Goal: Task Accomplishment & Management: Manage account settings

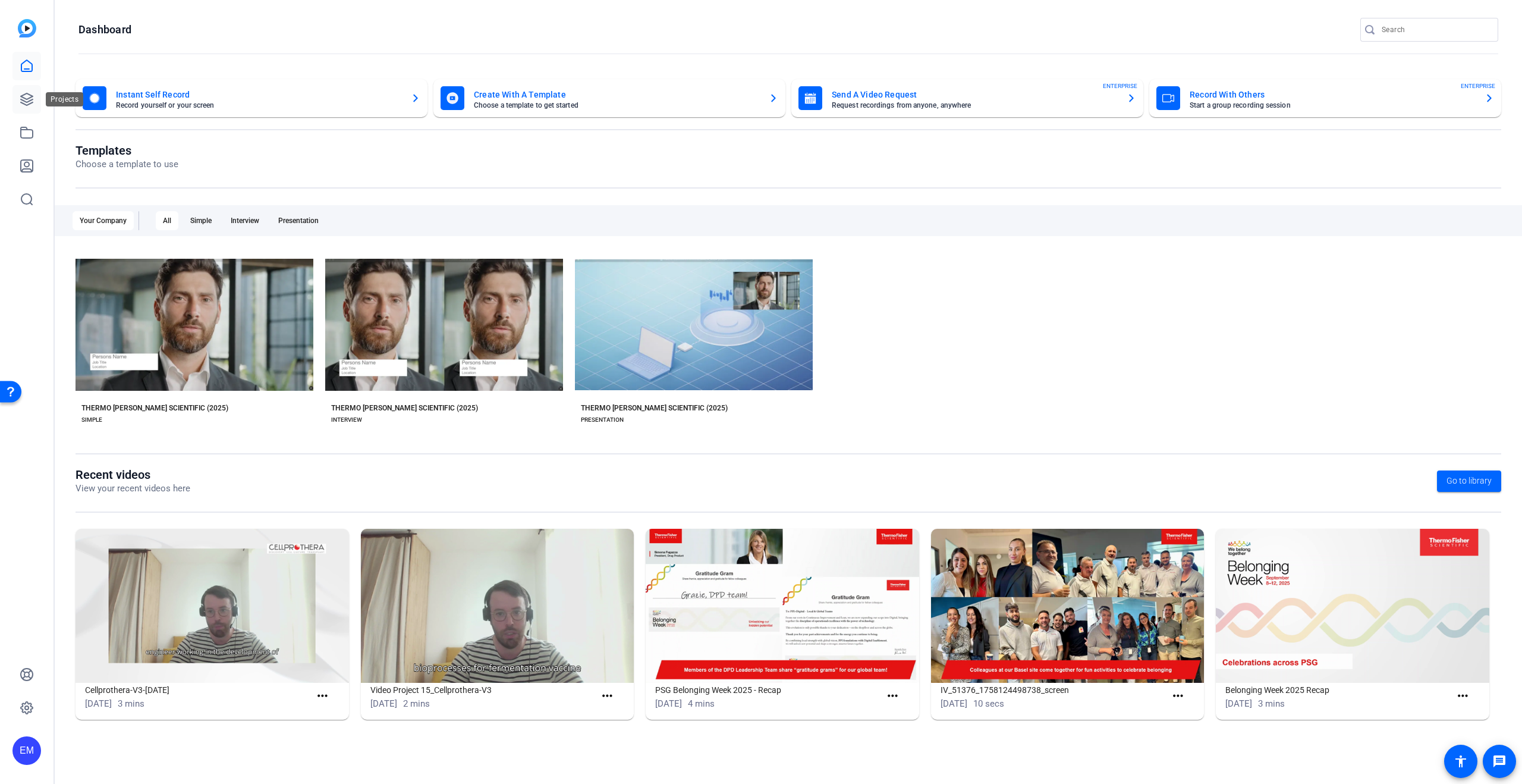
click at [24, 101] on icon at bounding box center [26, 99] width 12 height 12
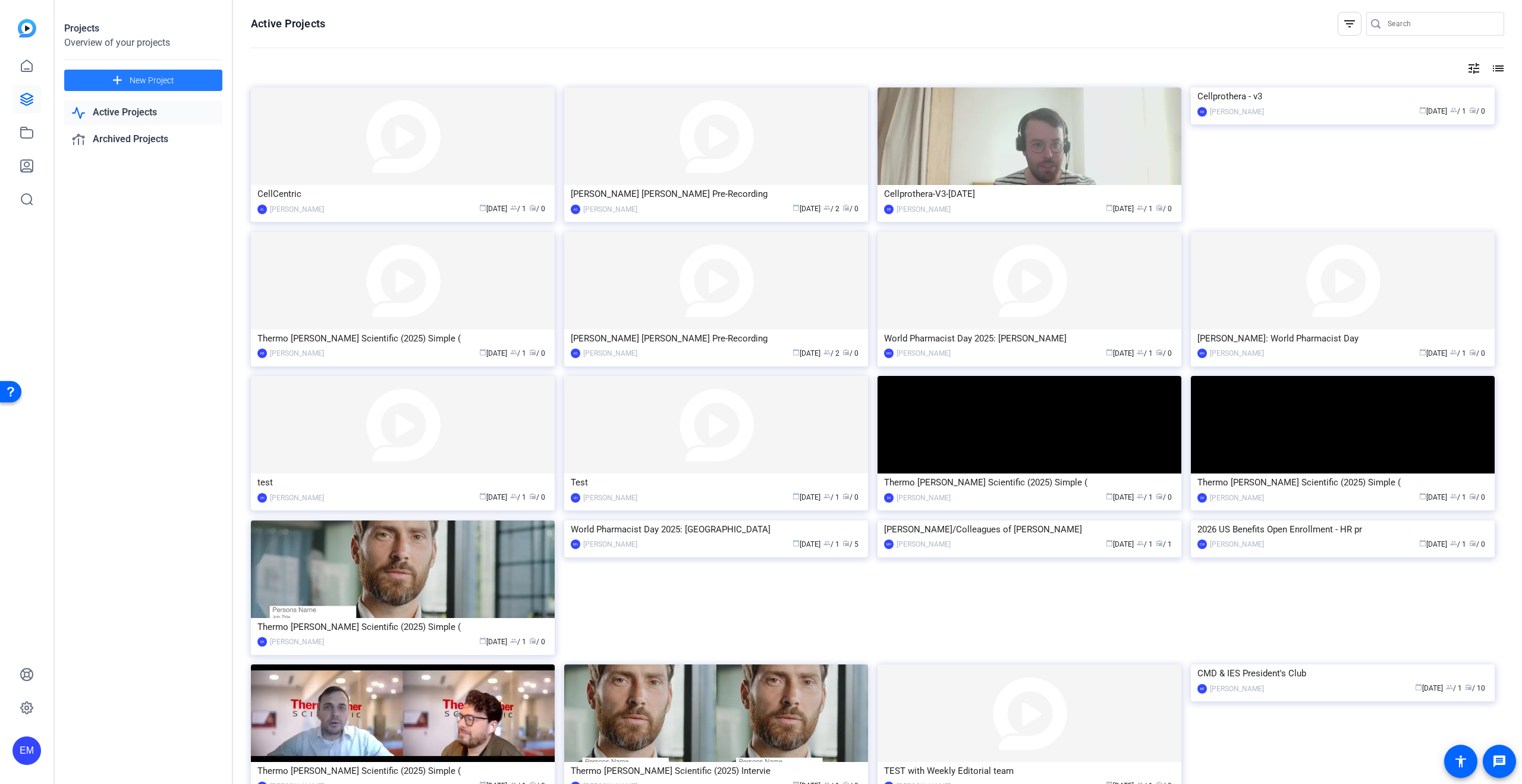
click at [132, 83] on span "New Project" at bounding box center [151, 80] width 45 height 12
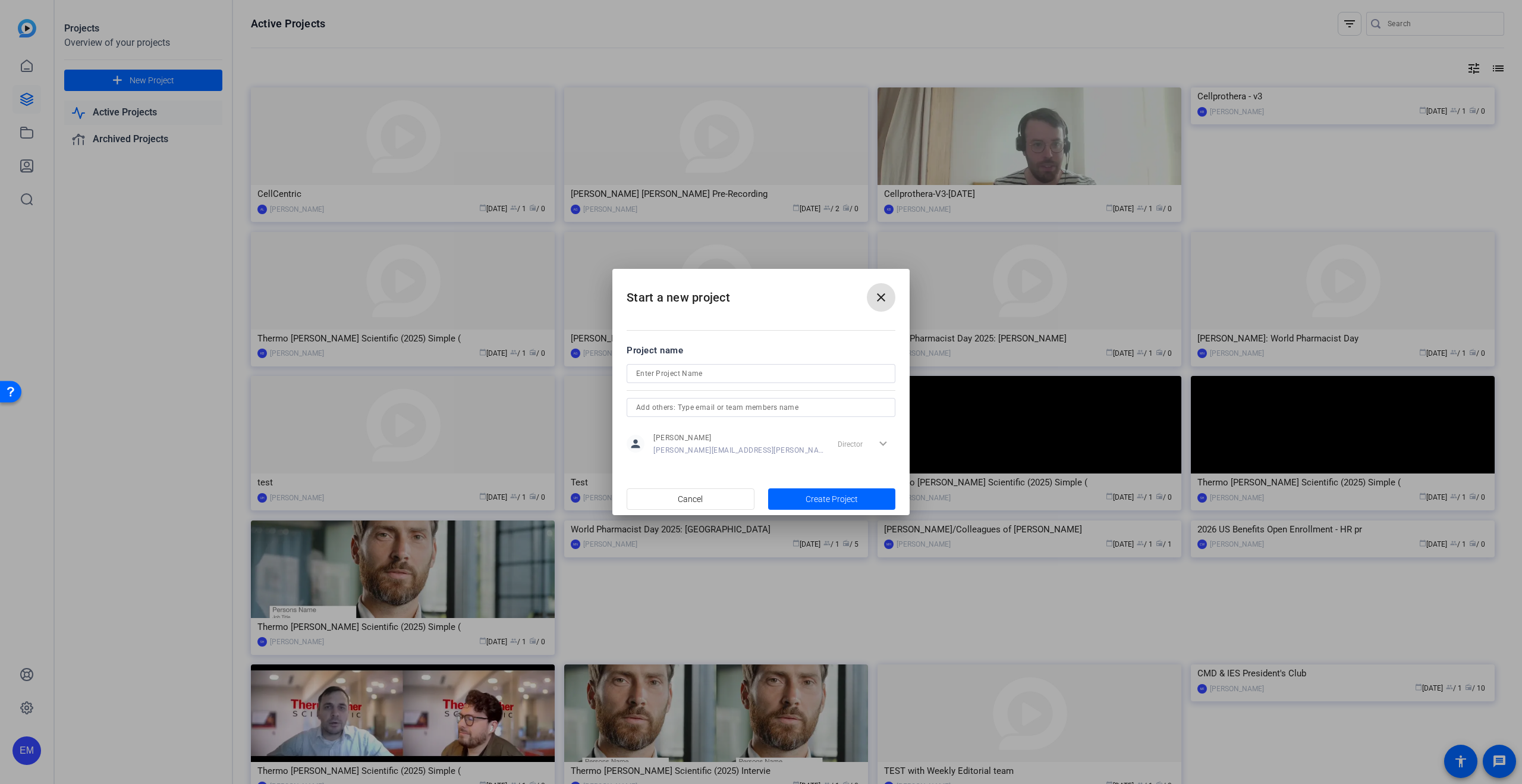
click at [745, 374] on input at bounding box center [761, 374] width 249 height 15
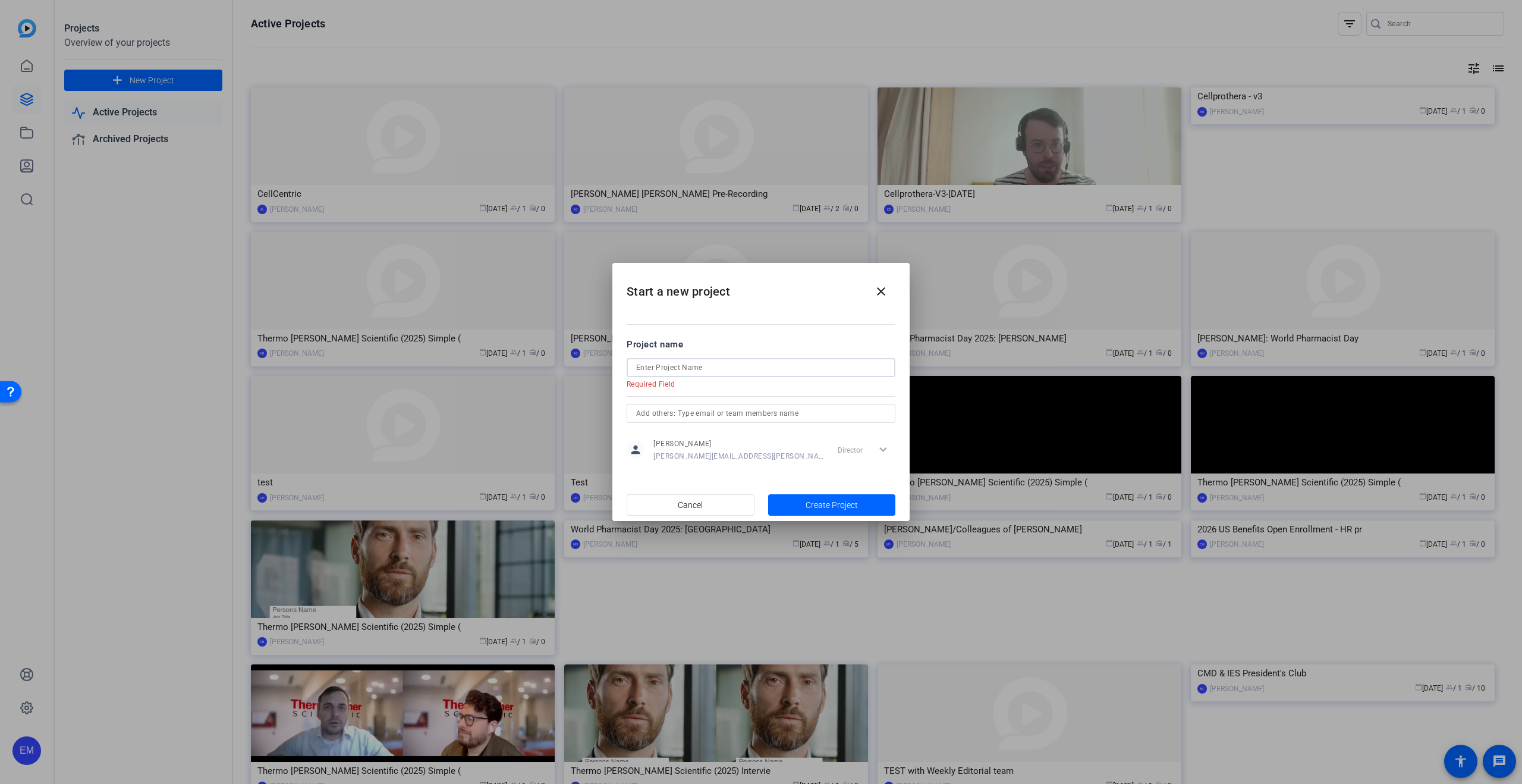
paste input "Making Quality Personal"
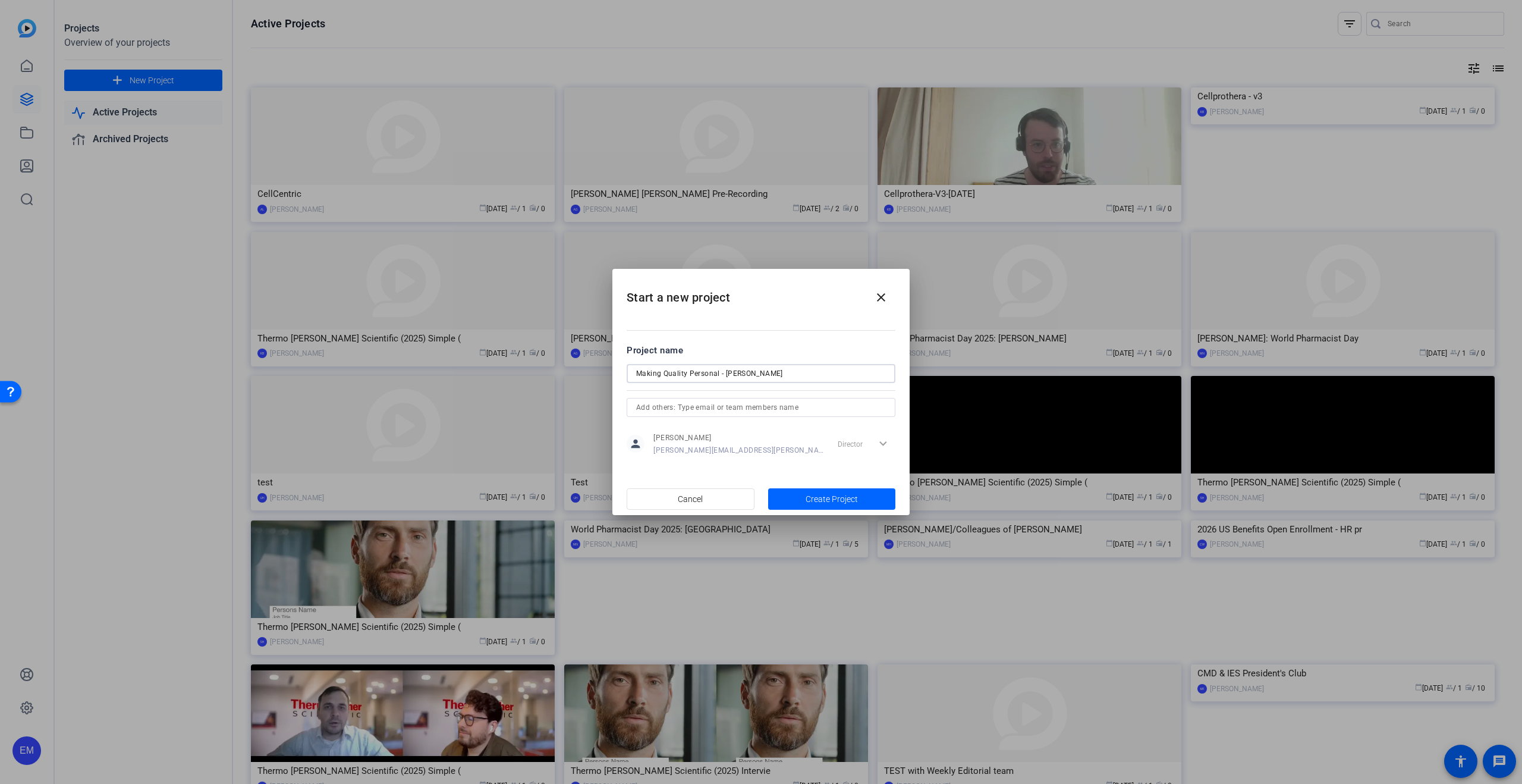
type input "Making Quality Personal - Kathryn Cairo"
click at [734, 409] on input "text" at bounding box center [761, 407] width 249 height 15
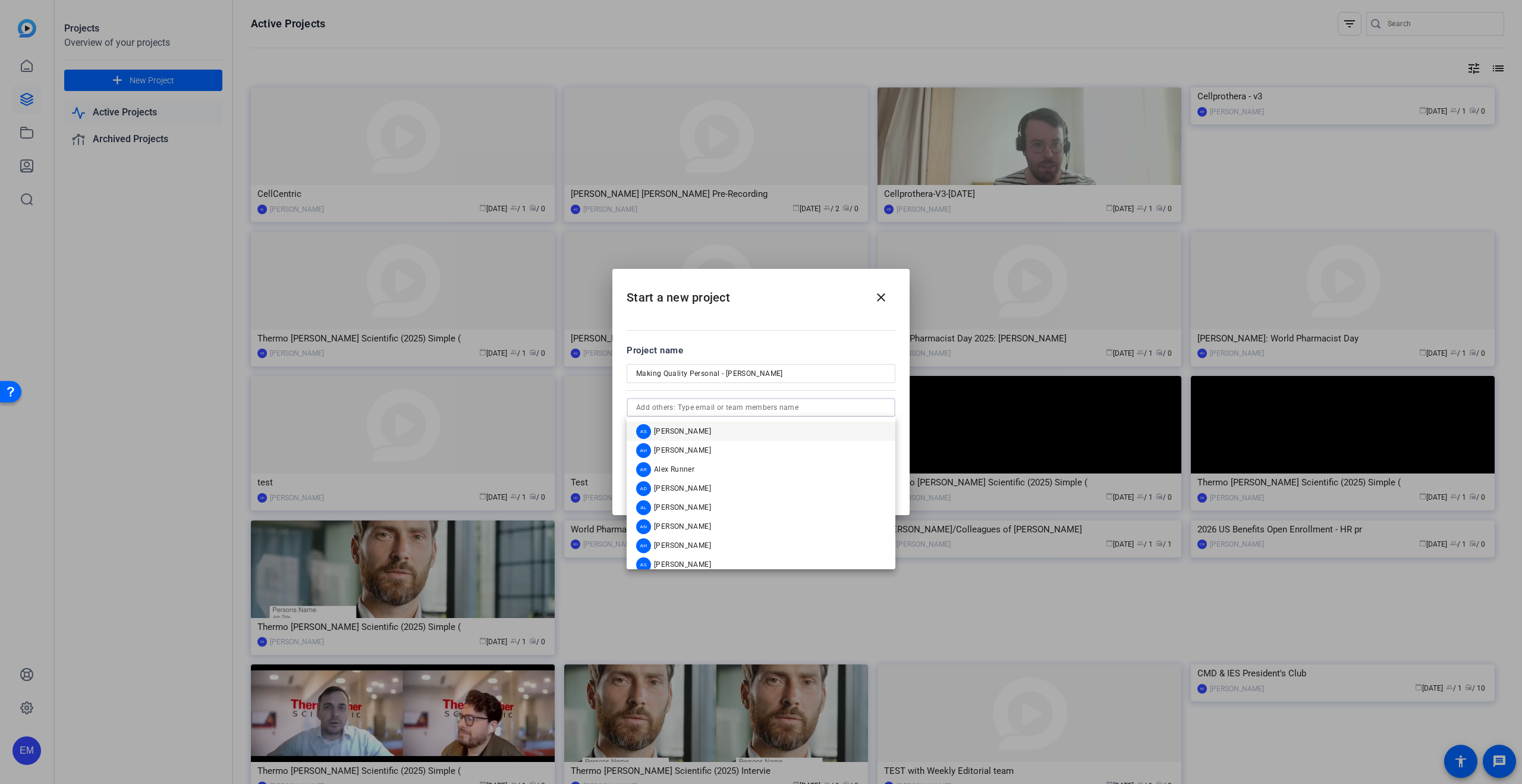
click at [832, 347] on div "Project name" at bounding box center [761, 350] width 268 height 13
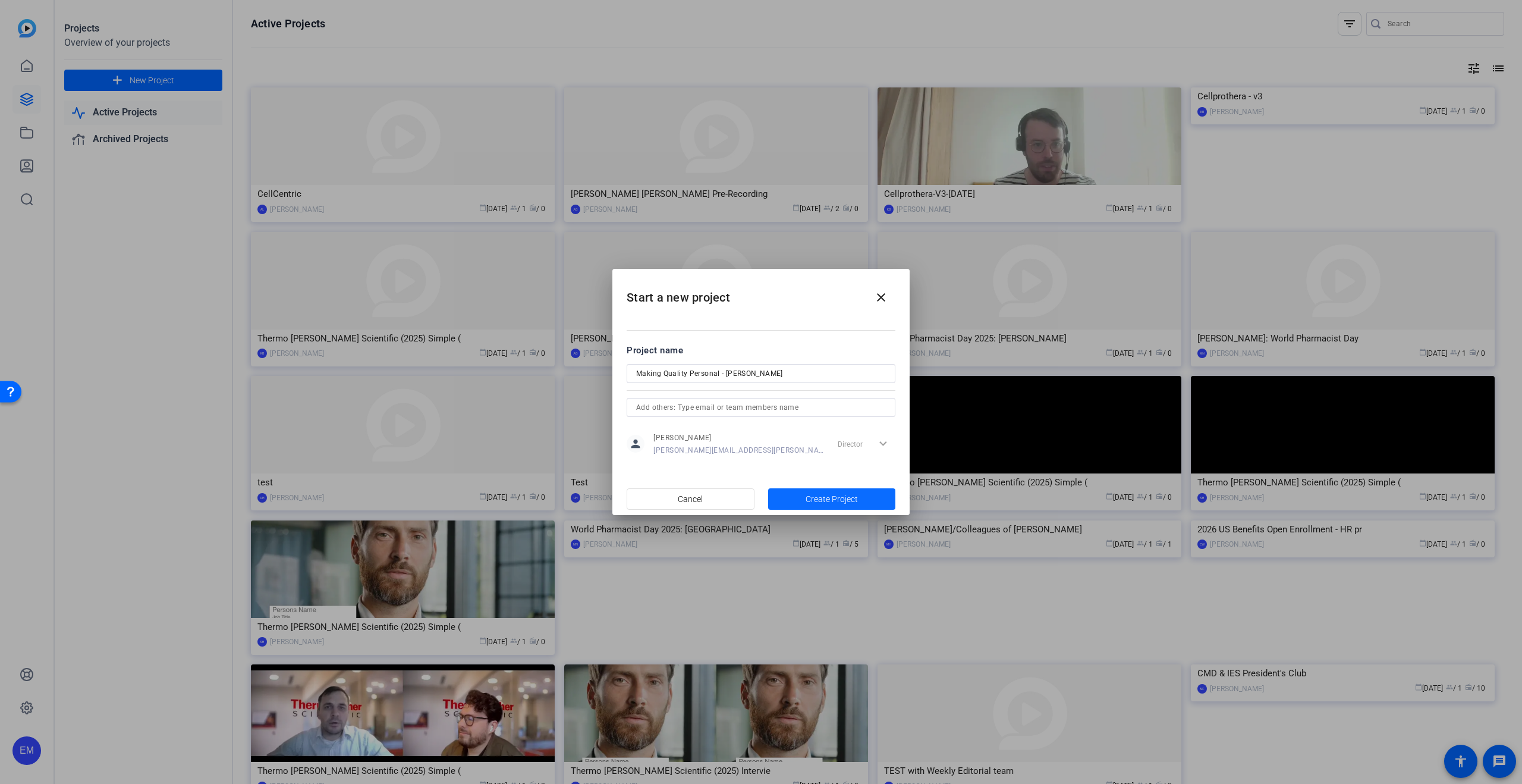
click at [840, 498] on span "Create Project" at bounding box center [832, 499] width 53 height 12
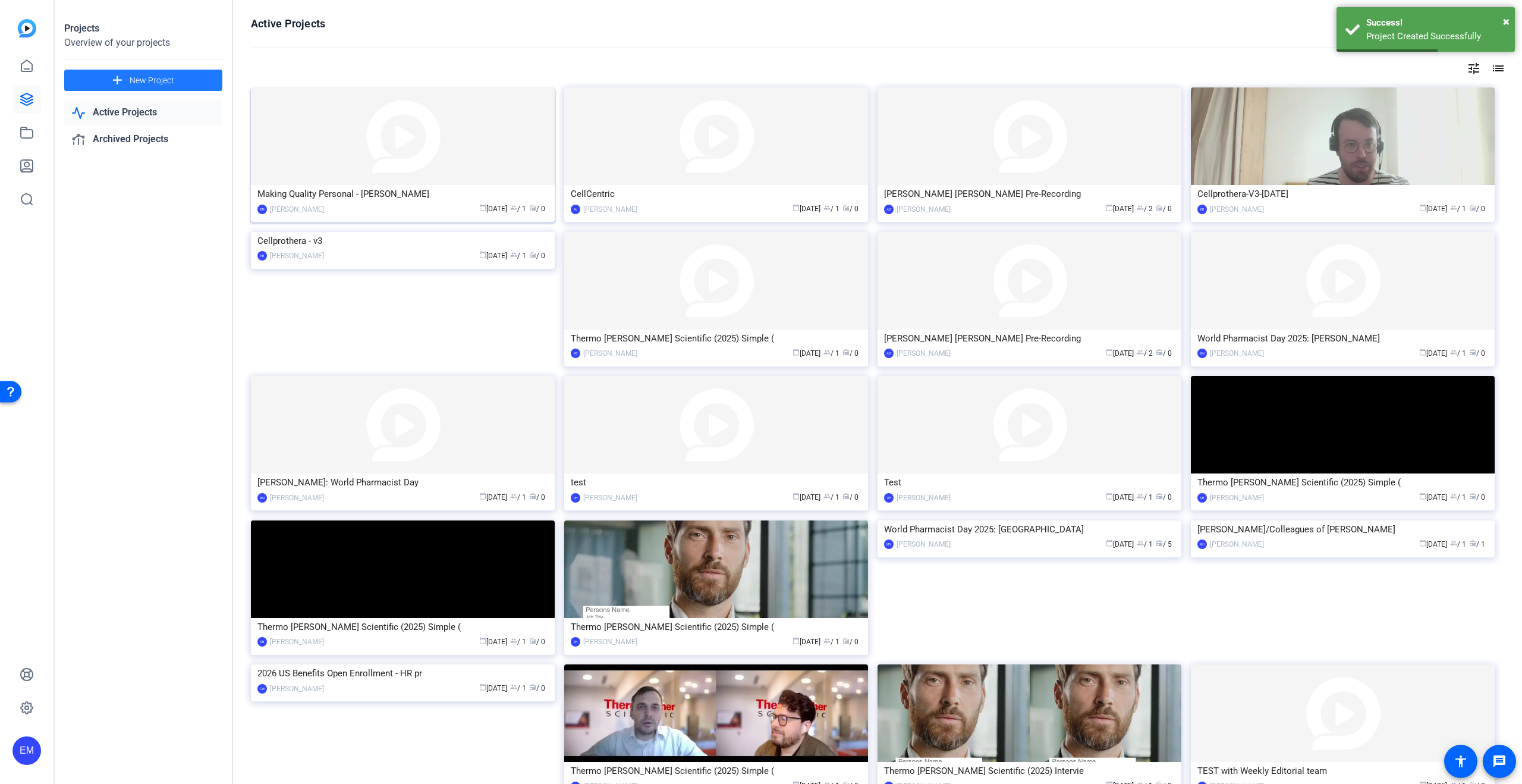
click at [364, 164] on img at bounding box center [402, 136] width 304 height 97
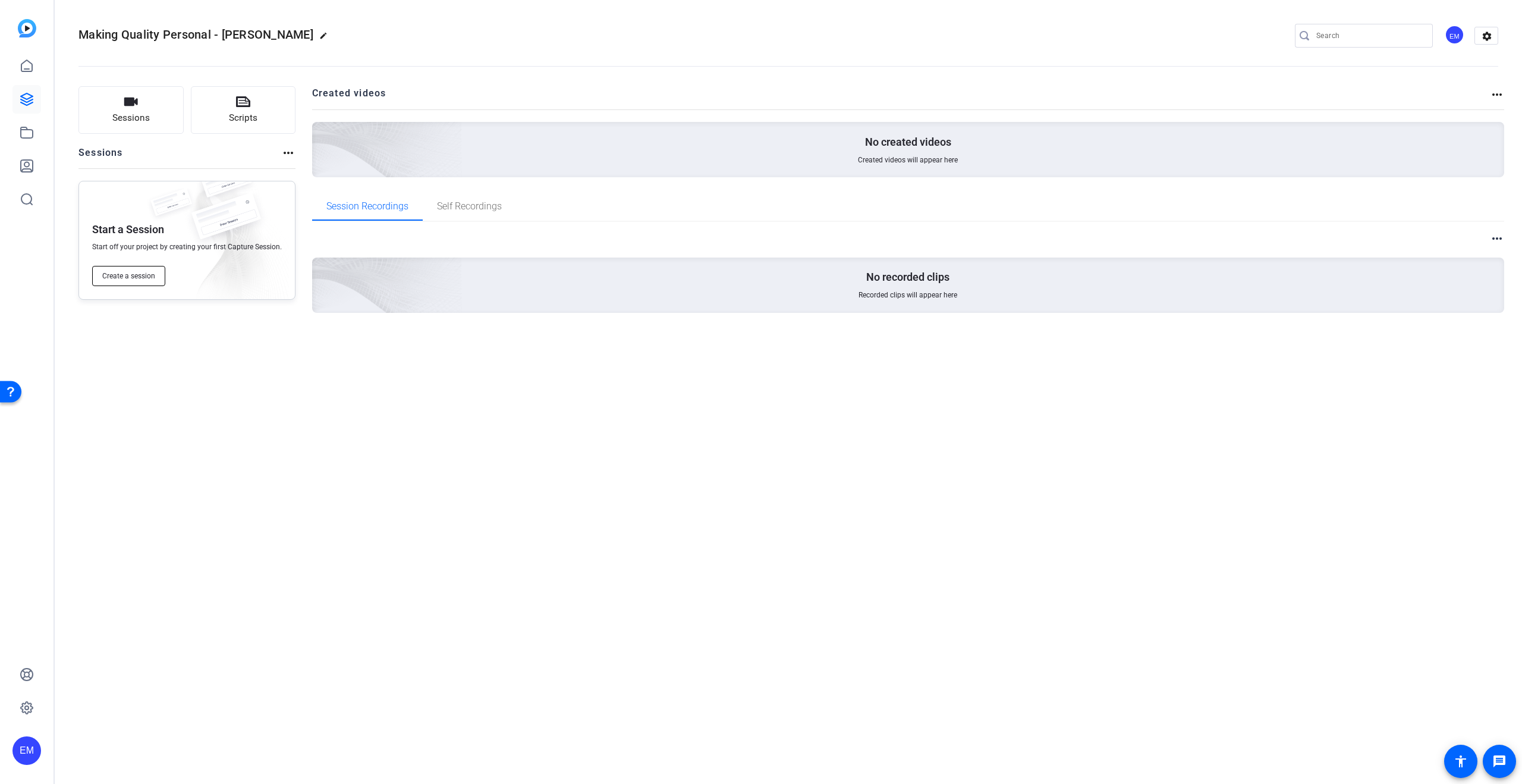
click at [132, 276] on span "Create a session" at bounding box center [129, 276] width 53 height 10
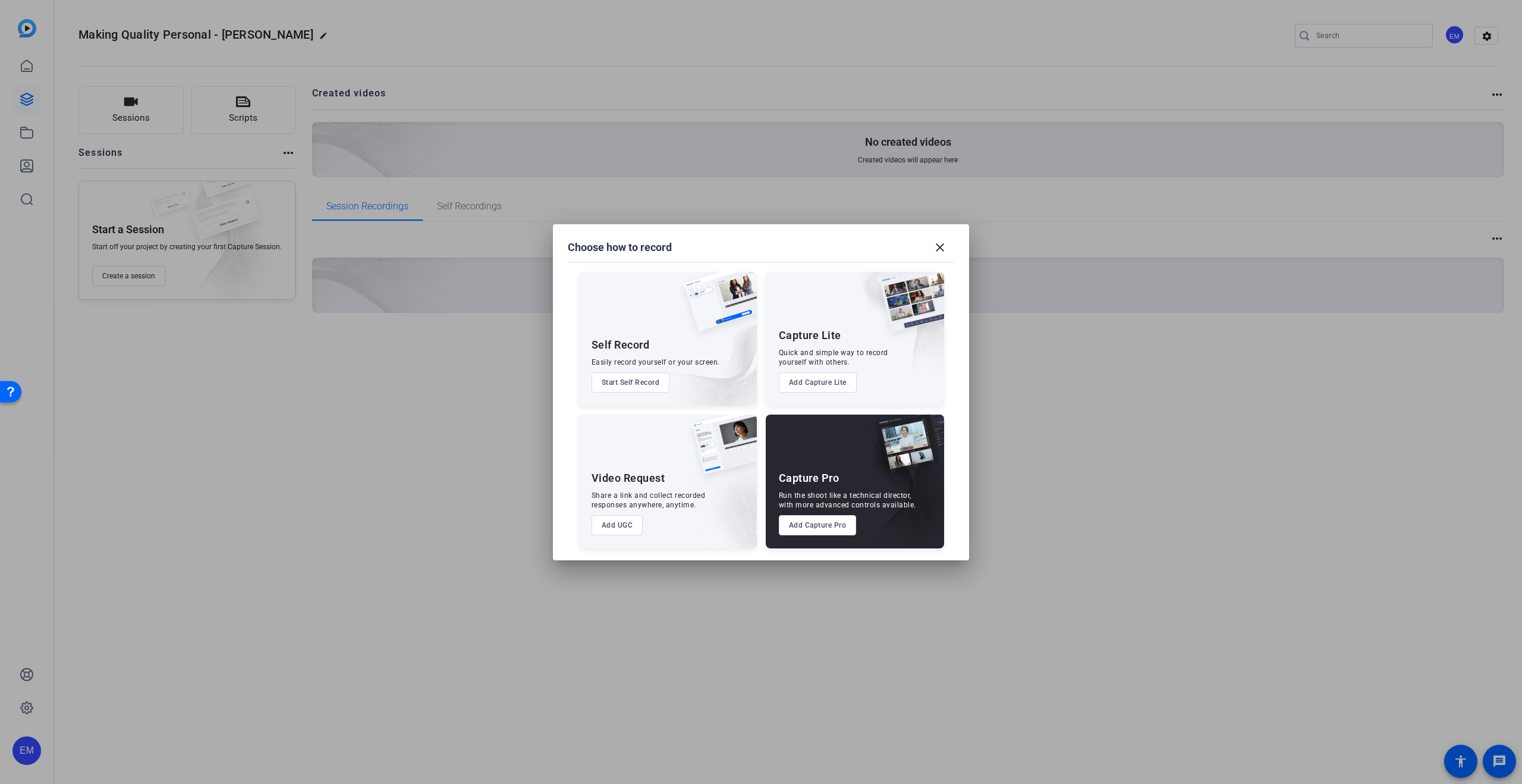
click at [828, 527] on button "Add Capture Pro" at bounding box center [818, 525] width 78 height 20
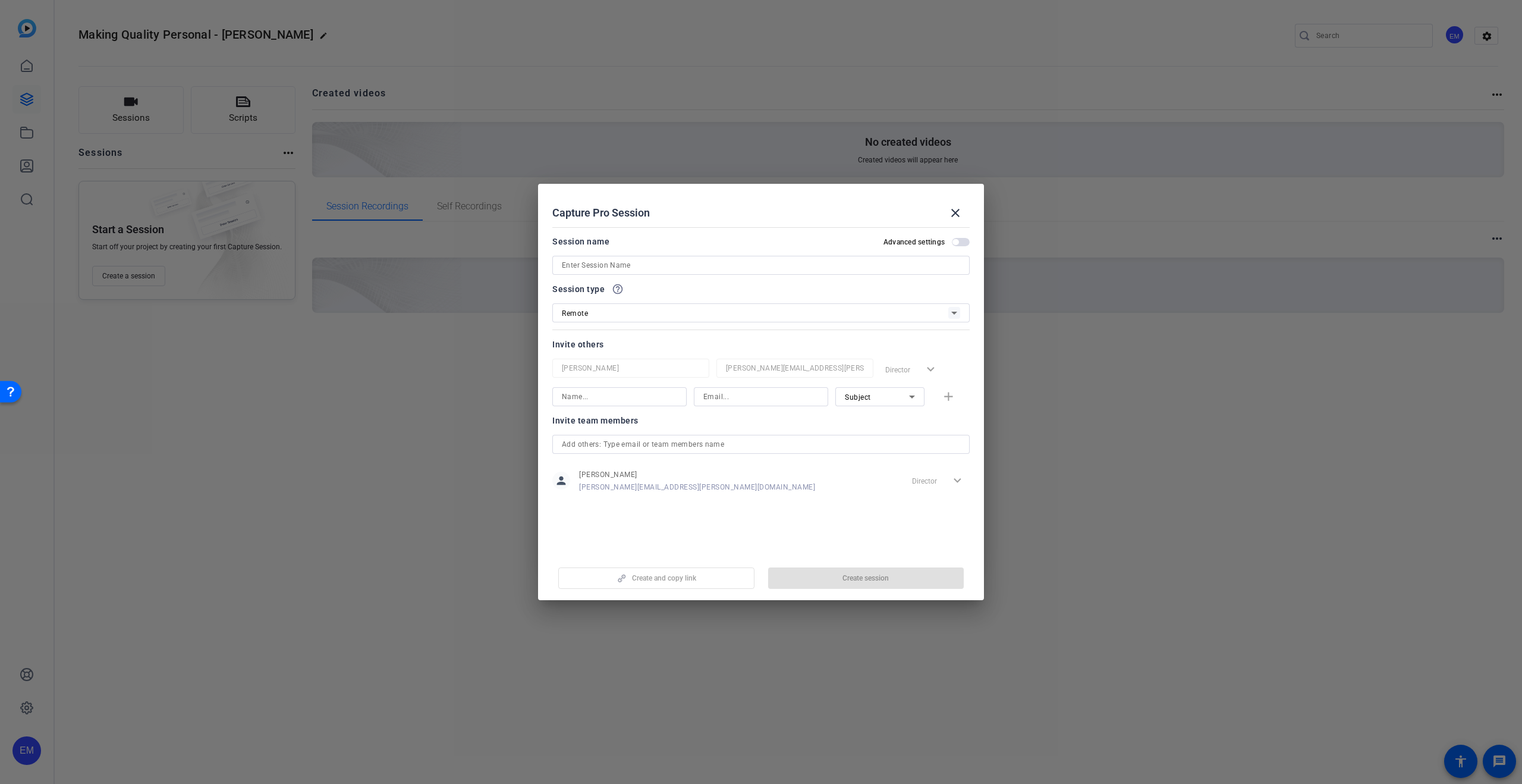
click at [627, 265] on input at bounding box center [761, 265] width 399 height 15
paste input "Making Quality Personal"
type input "Making Quality Personal - Kathryn Cairo"
click at [612, 399] on input at bounding box center [619, 397] width 116 height 15
click at [739, 396] on input at bounding box center [761, 397] width 116 height 15
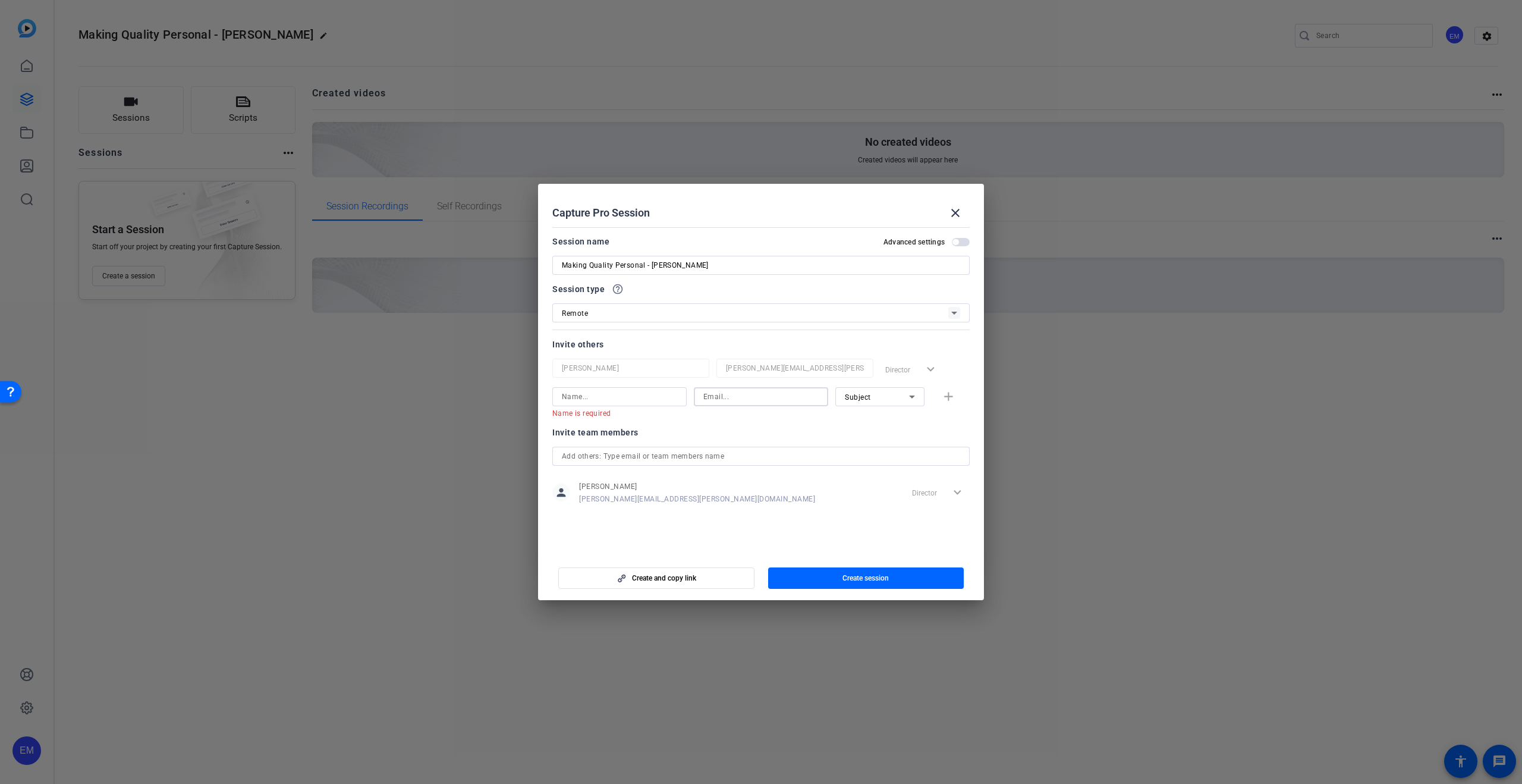
paste input "amber.goettlich@thermofisher.com"
type input "amber.goettlich@thermofisher.com"
click at [600, 399] on input at bounding box center [619, 397] width 116 height 15
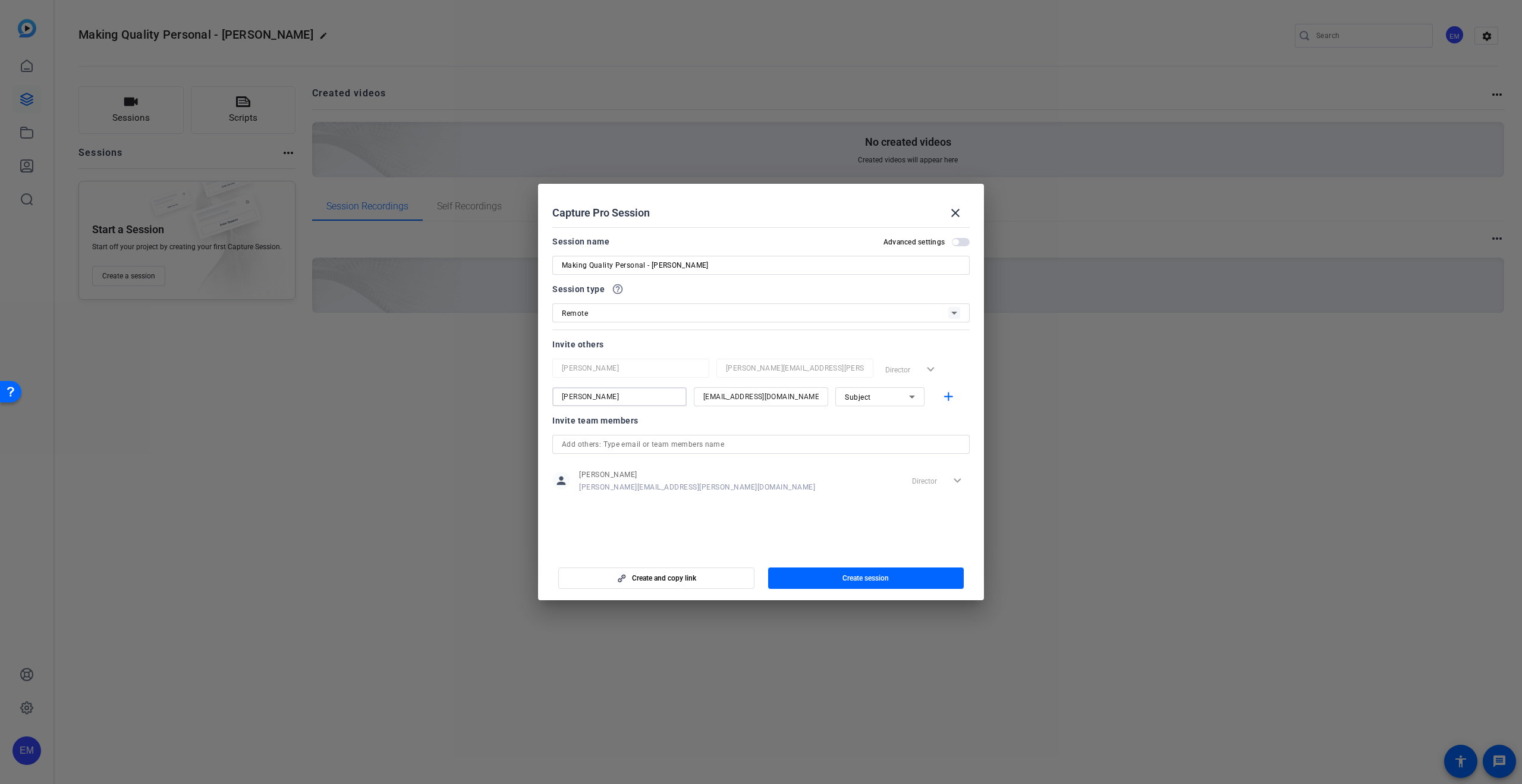
type input "Amber Goettlich"
click at [880, 399] on div "Subject" at bounding box center [877, 397] width 64 height 15
click at [875, 437] on mat-option "Watcher" at bounding box center [880, 440] width 89 height 19
click at [946, 395] on mat-icon "add" at bounding box center [949, 397] width 15 height 15
click at [743, 428] on input at bounding box center [761, 426] width 116 height 15
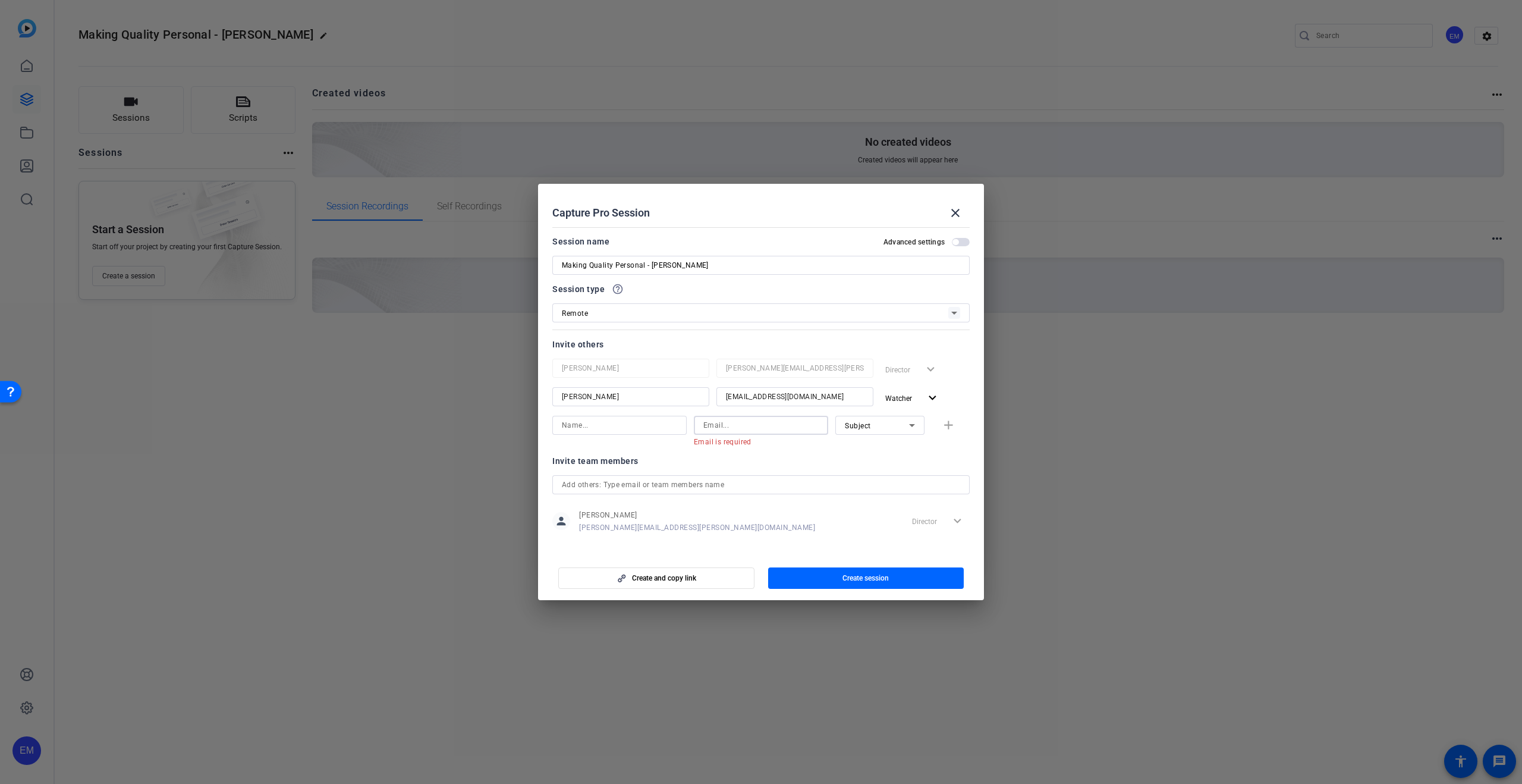
click at [746, 427] on input at bounding box center [761, 426] width 116 height 15
paste input "katy.cairo@thermofisher.com"
type input "katy.cairo@thermofisher.com"
click at [637, 423] on input at bounding box center [619, 426] width 116 height 15
type input "Katy Cairo"
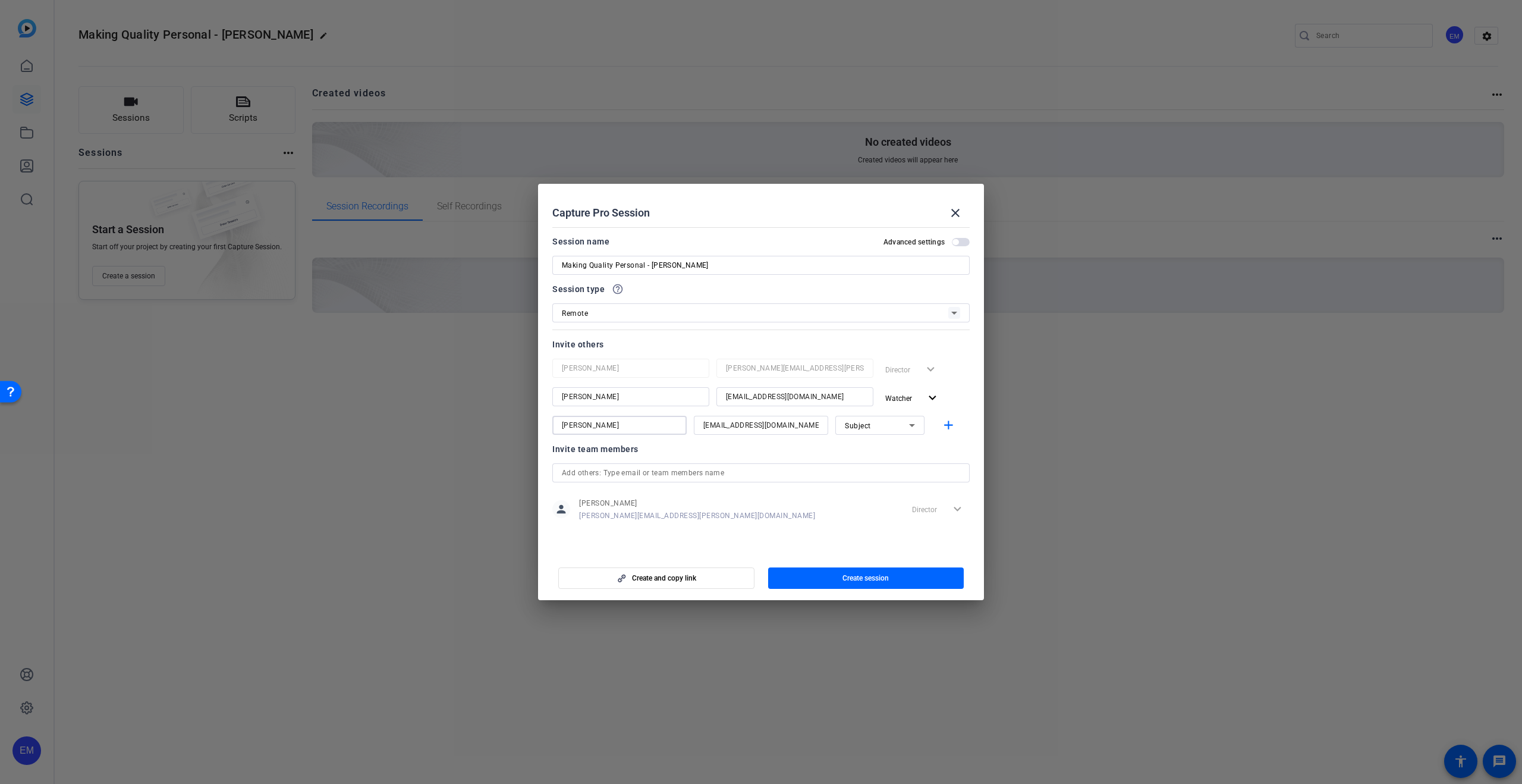
click at [883, 448] on div "Invite team members" at bounding box center [761, 449] width 418 height 15
click at [952, 427] on mat-icon "add" at bounding box center [949, 426] width 15 height 15
click at [737, 455] on input at bounding box center [761, 454] width 116 height 15
paste input "melissa.baldinger@thermofisher.com"
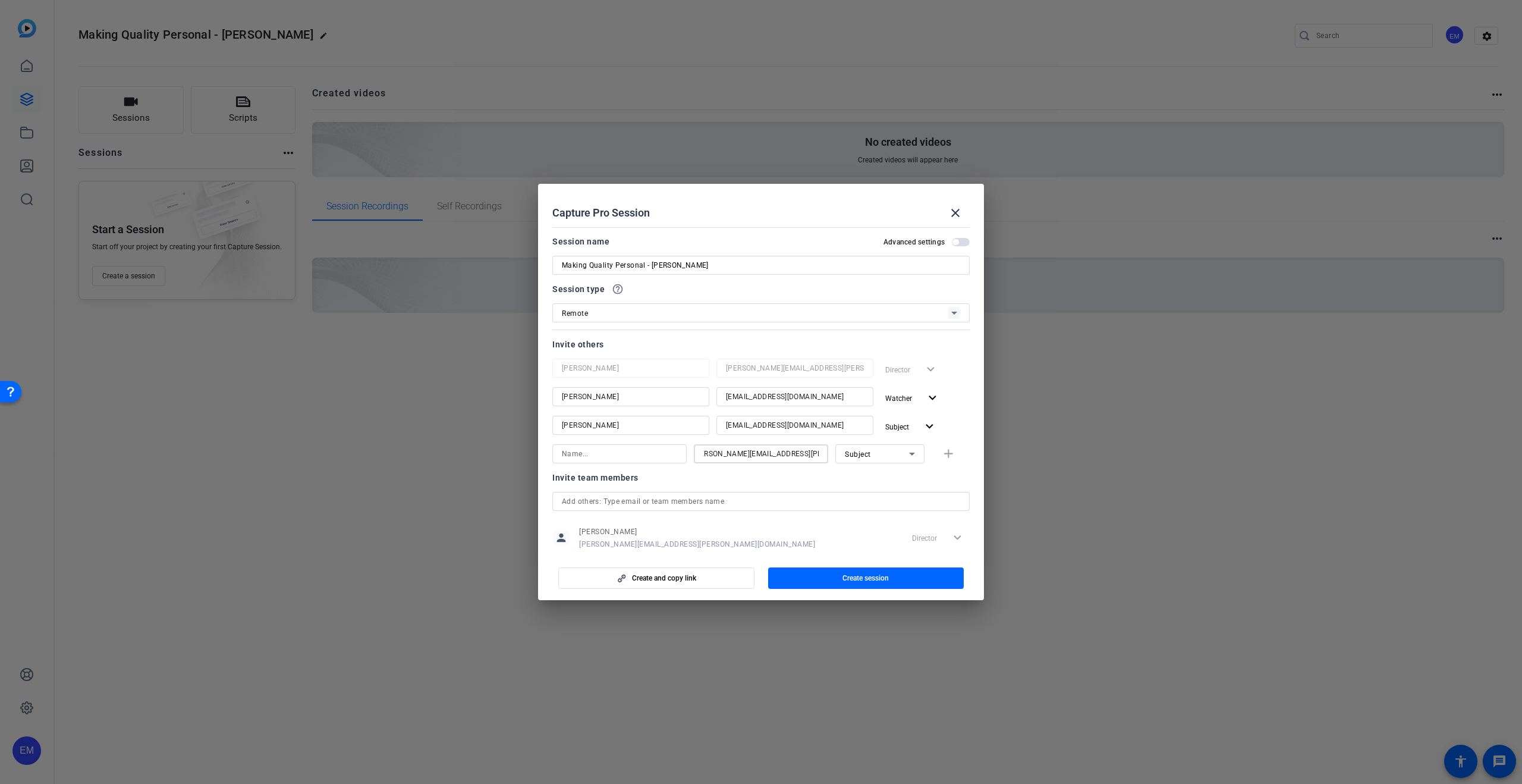
type input "melissa.baldinger@thermofisher.com"
click at [610, 456] on input at bounding box center [619, 454] width 116 height 15
type input "Melissa Baldinger"
click at [758, 482] on div "Invite team members" at bounding box center [761, 478] width 418 height 15
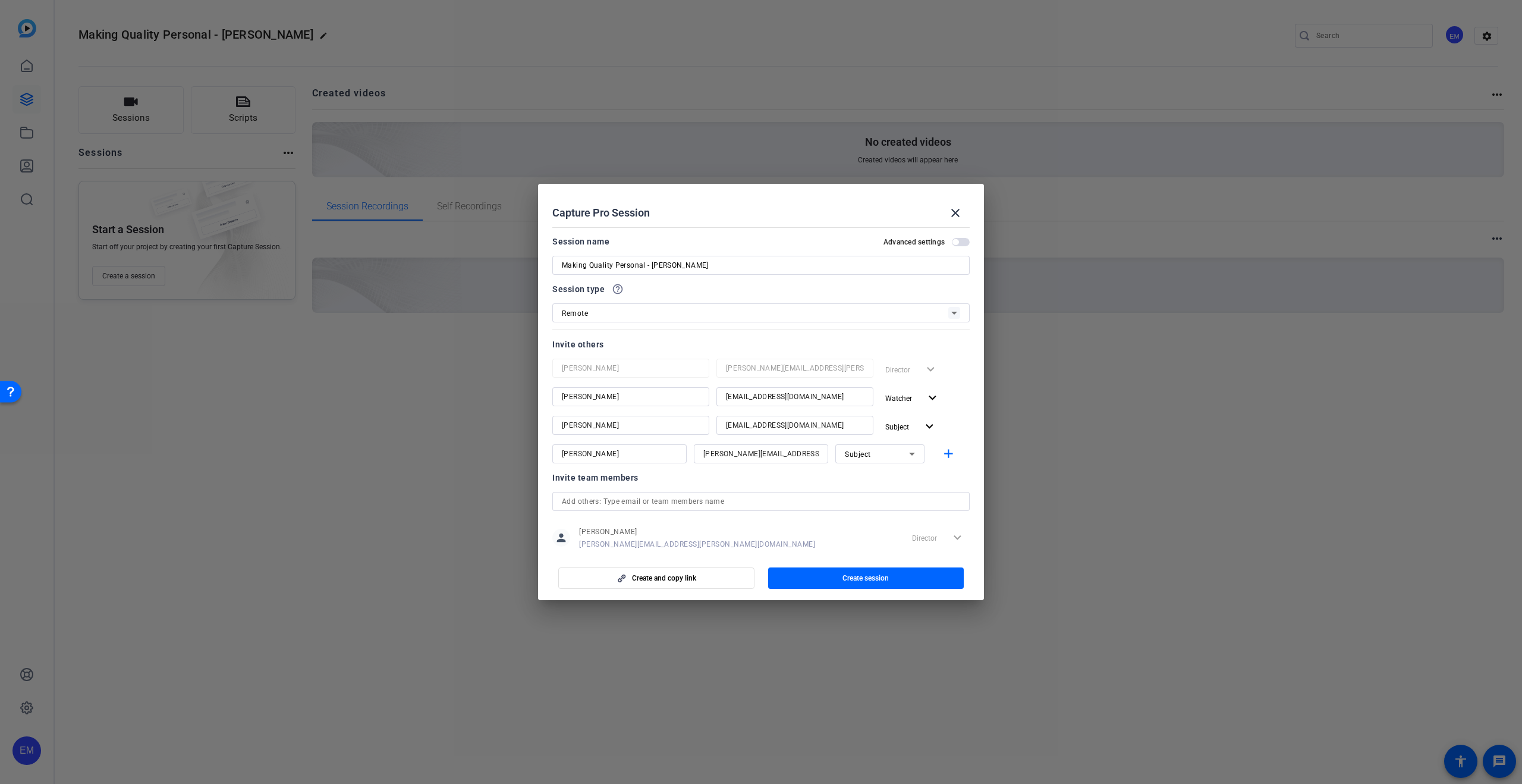
click at [918, 456] on icon at bounding box center [912, 454] width 15 height 15
click at [899, 496] on mat-option "Watcher" at bounding box center [880, 497] width 89 height 19
click at [746, 472] on div at bounding box center [761, 470] width 135 height 13
click at [915, 475] on div at bounding box center [880, 470] width 89 height 13
click at [927, 424] on mat-icon "expand_more" at bounding box center [930, 426] width 15 height 15
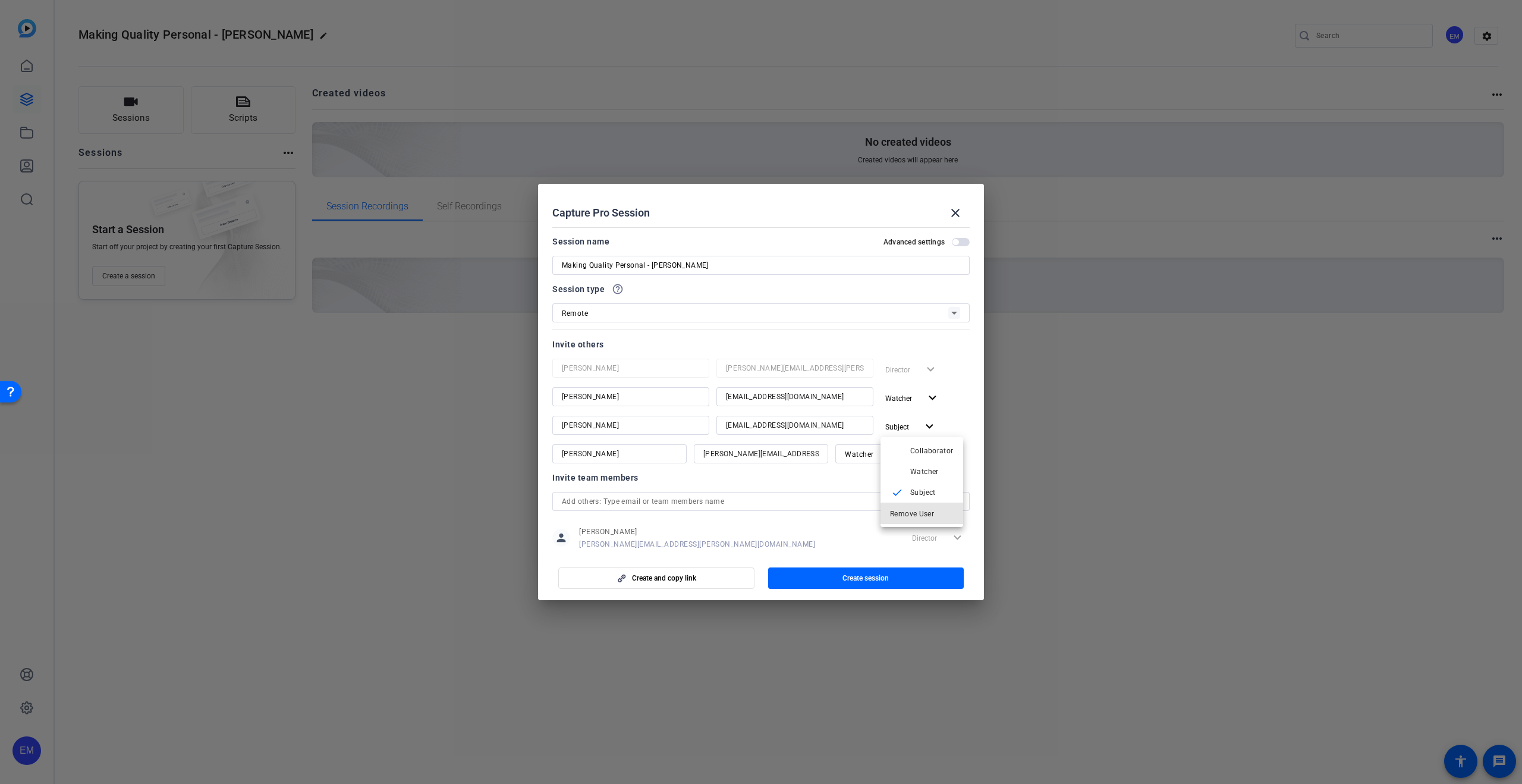
click at [937, 513] on span "Remove User" at bounding box center [922, 514] width 64 height 15
click at [950, 424] on mat-icon "add" at bounding box center [949, 426] width 15 height 15
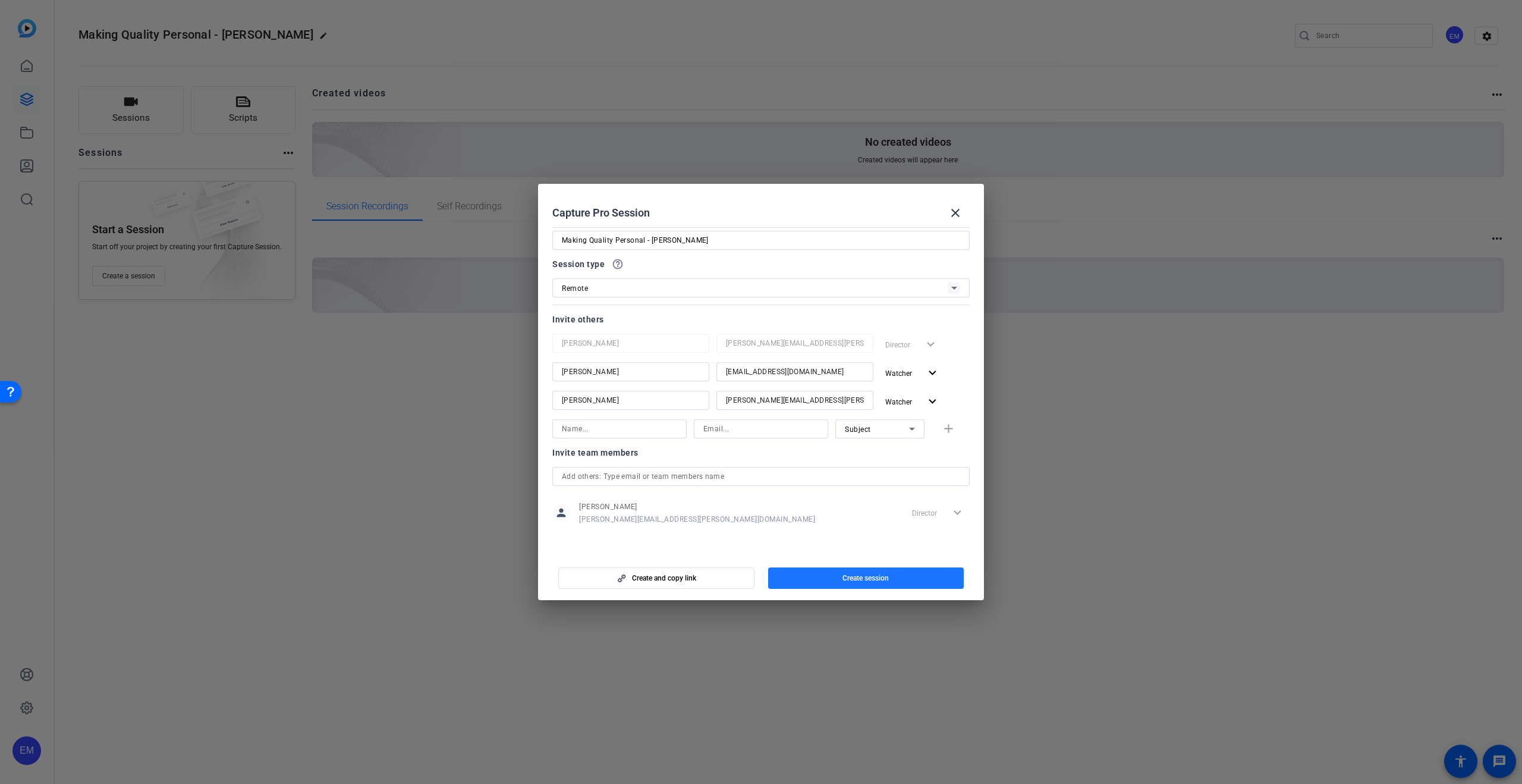
drag, startPoint x: 884, startPoint y: 578, endPoint x: 900, endPoint y: 581, distance: 16.3
click at [884, 578] on span "Create session" at bounding box center [865, 578] width 46 height 10
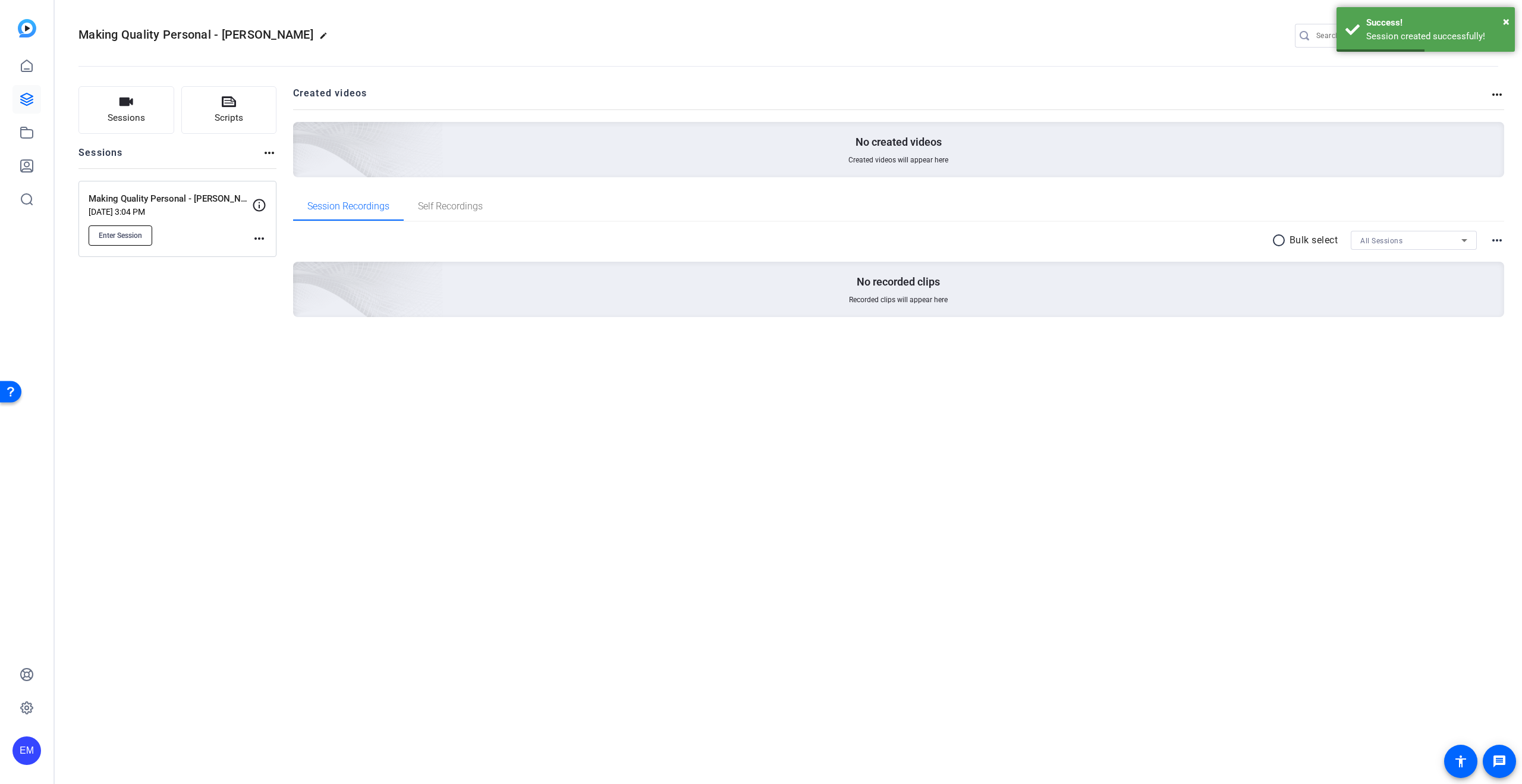
click at [135, 233] on span "Enter Session" at bounding box center [120, 235] width 43 height 10
click at [121, 238] on span "Enter Session" at bounding box center [120, 235] width 43 height 10
drag, startPoint x: 246, startPoint y: 200, endPoint x: 94, endPoint y: 197, distance: 152.0
click at [88, 195] on div "Making Quality Personal - Kathryn Cairo Sep 19, 2025 @ 3:04 PM Enter Session mo…" at bounding box center [177, 219] width 198 height 76
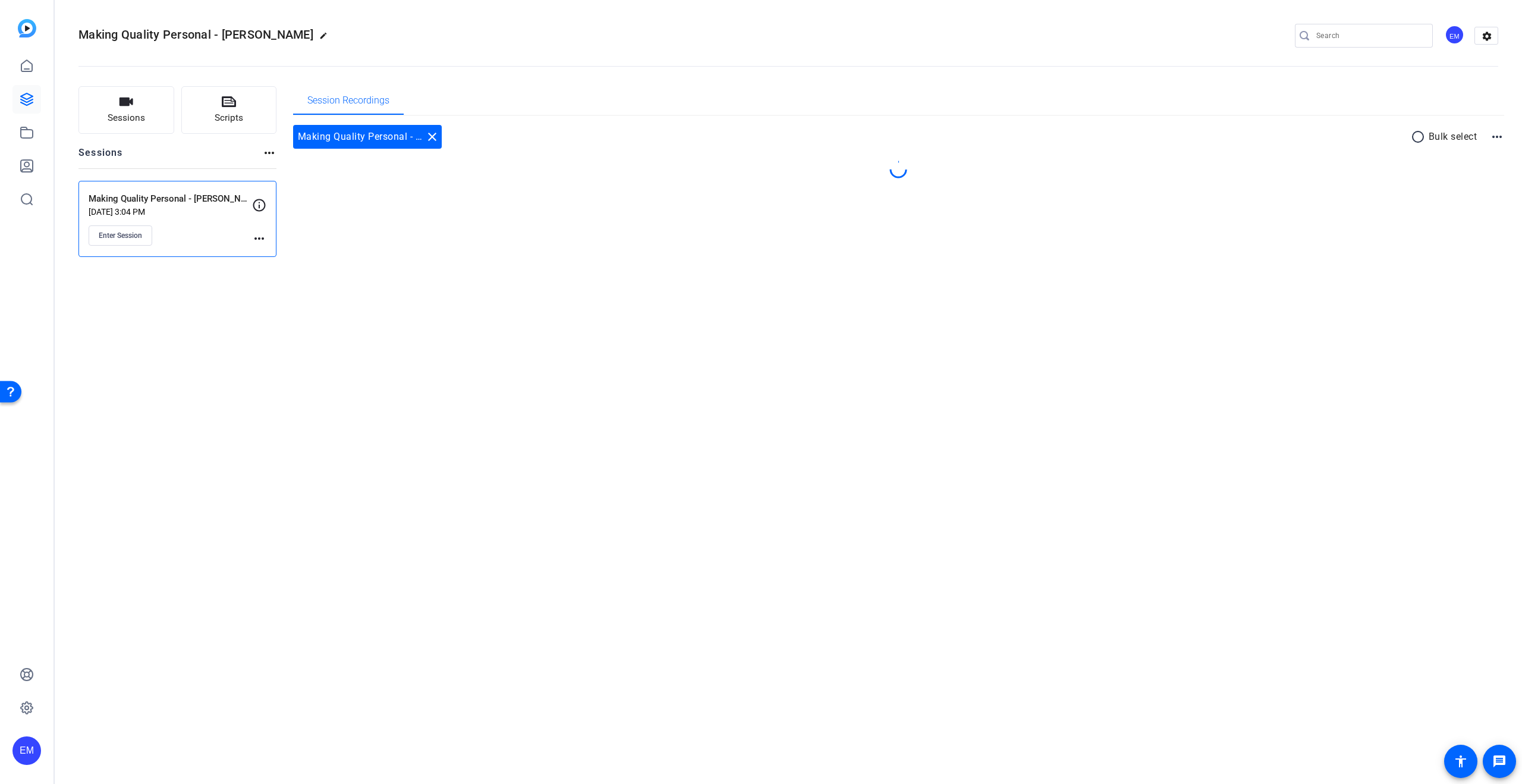
copy p "Making Quality Personal - Kathryn Cairo"
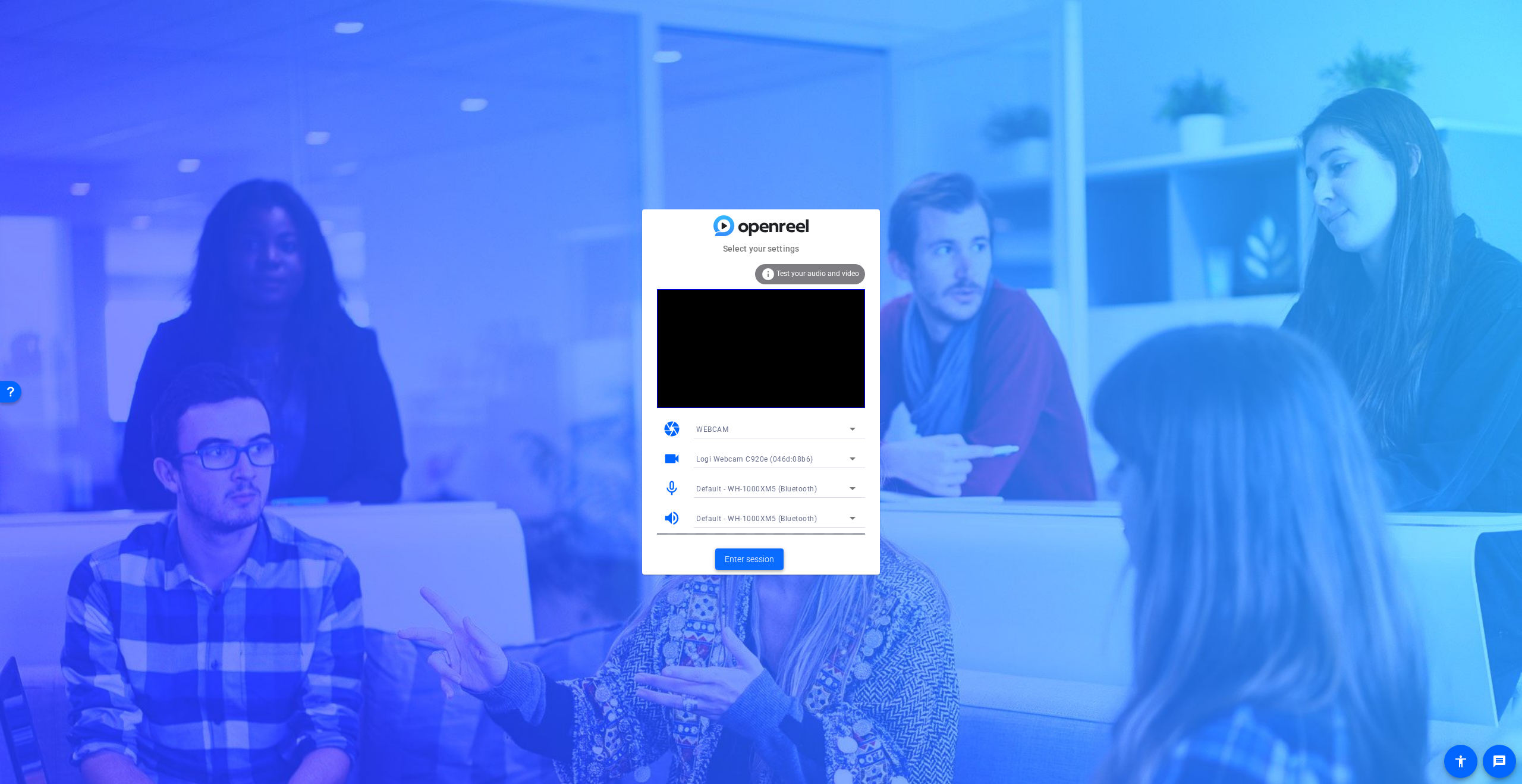
click at [748, 559] on span "Enter session" at bounding box center [749, 559] width 49 height 12
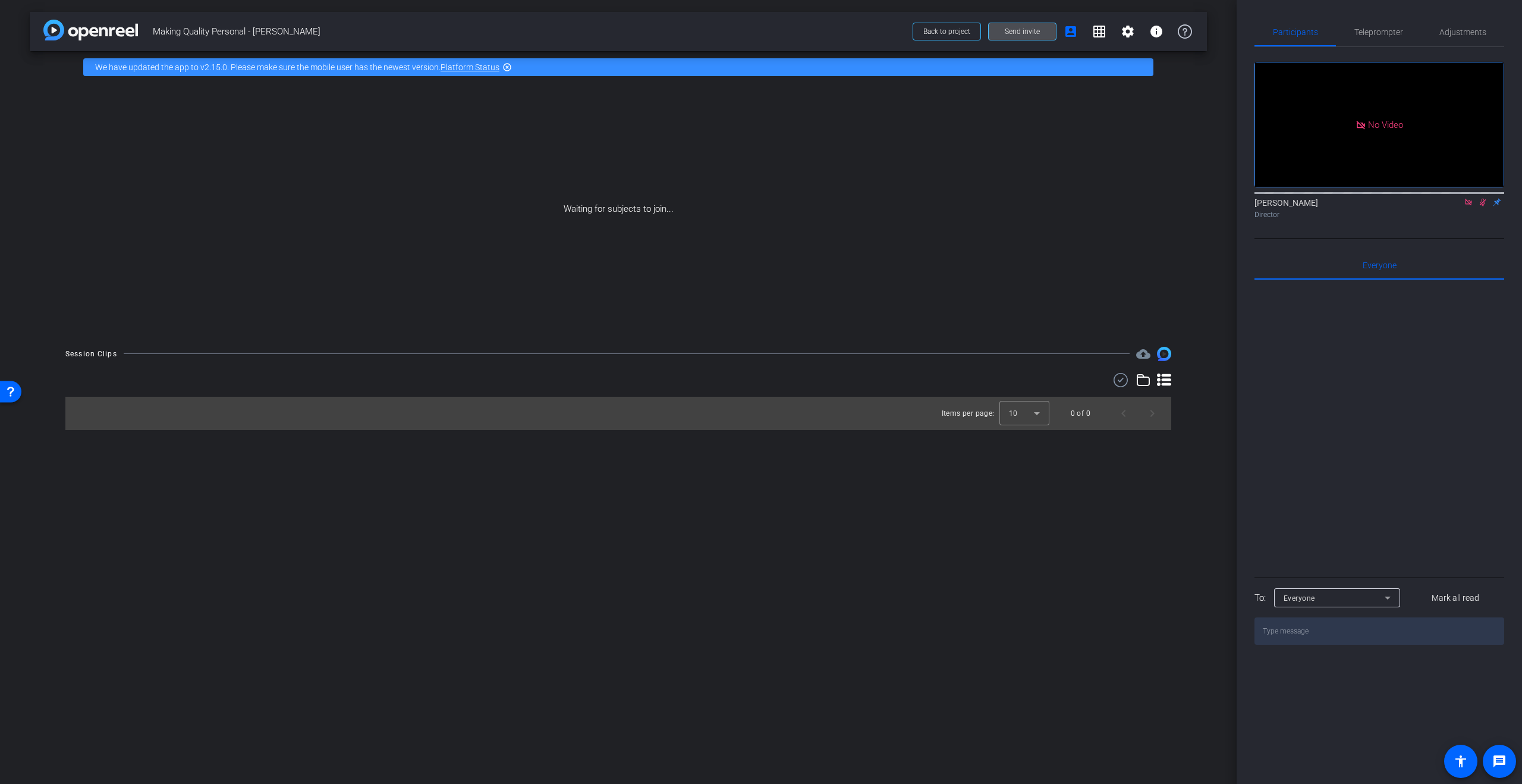
click at [1017, 32] on span "Send invite" at bounding box center [1022, 31] width 35 height 10
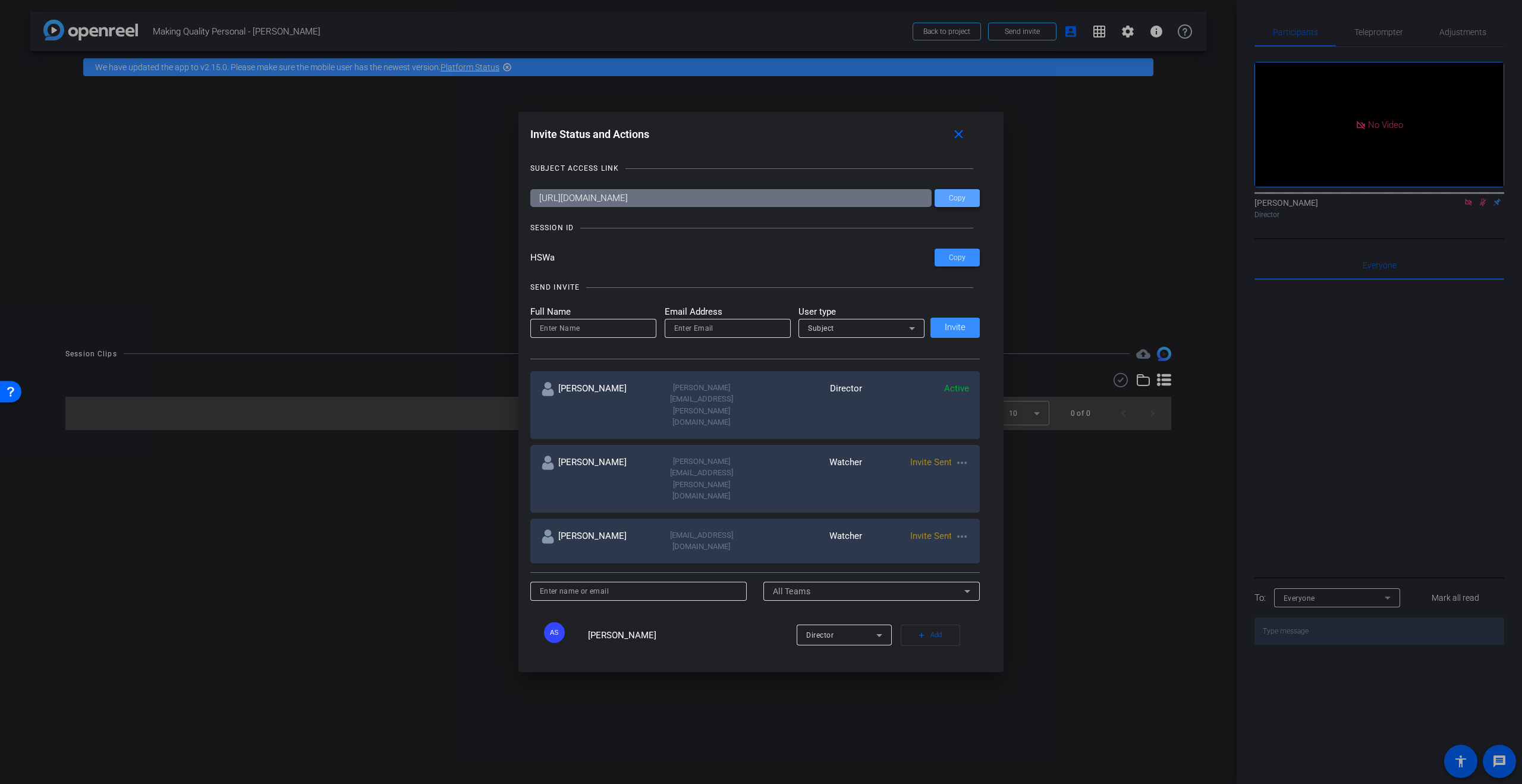
click at [956, 200] on span "Copy" at bounding box center [957, 198] width 17 height 9
click at [735, 258] on input "HSWa" at bounding box center [733, 257] width 405 height 18
click at [961, 256] on span "Copy" at bounding box center [957, 257] width 17 height 9
click at [765, 255] on input "HSWa" at bounding box center [733, 257] width 405 height 18
click at [967, 135] on span at bounding box center [961, 134] width 38 height 29
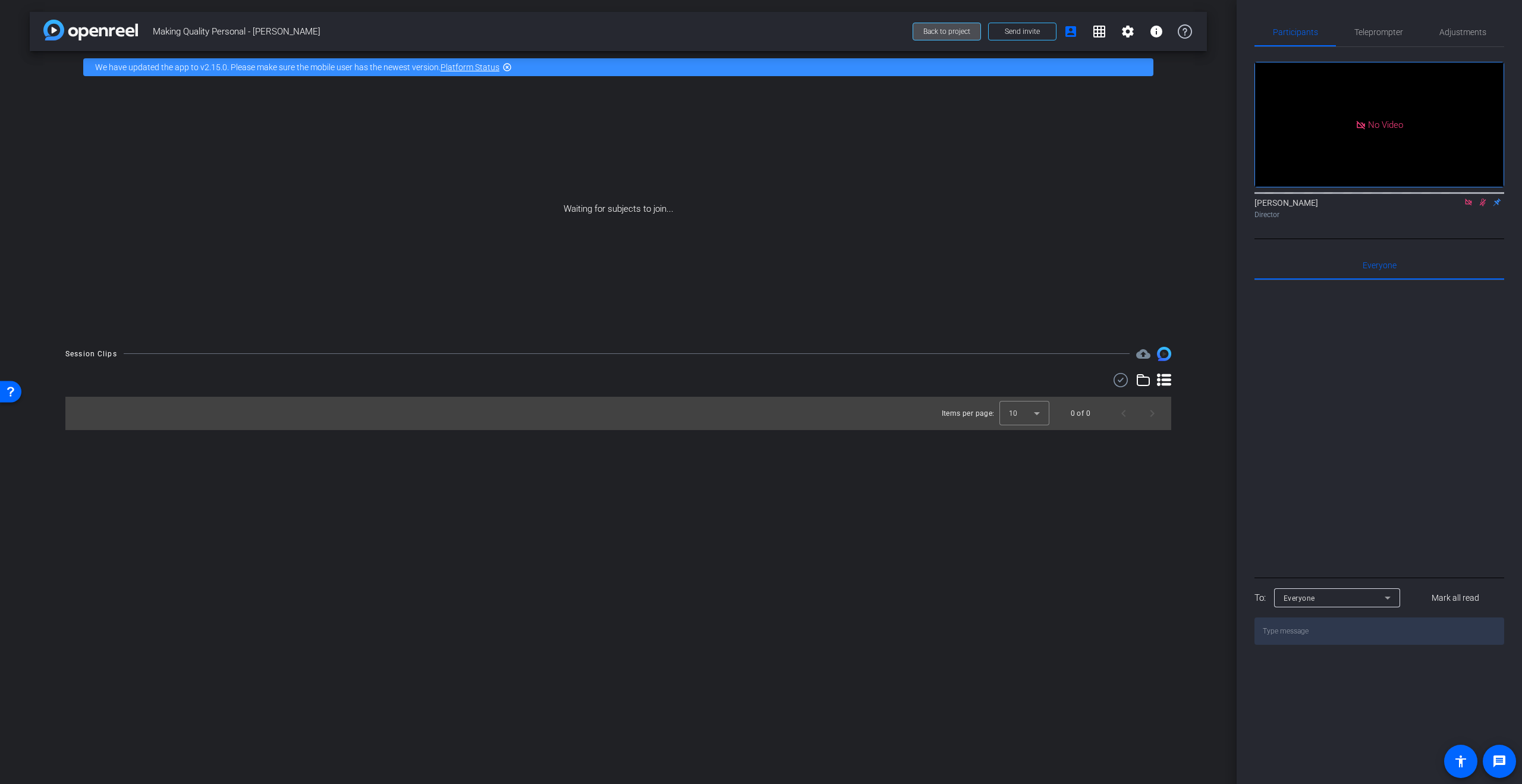
click at [943, 34] on span "Back to project" at bounding box center [947, 31] width 47 height 8
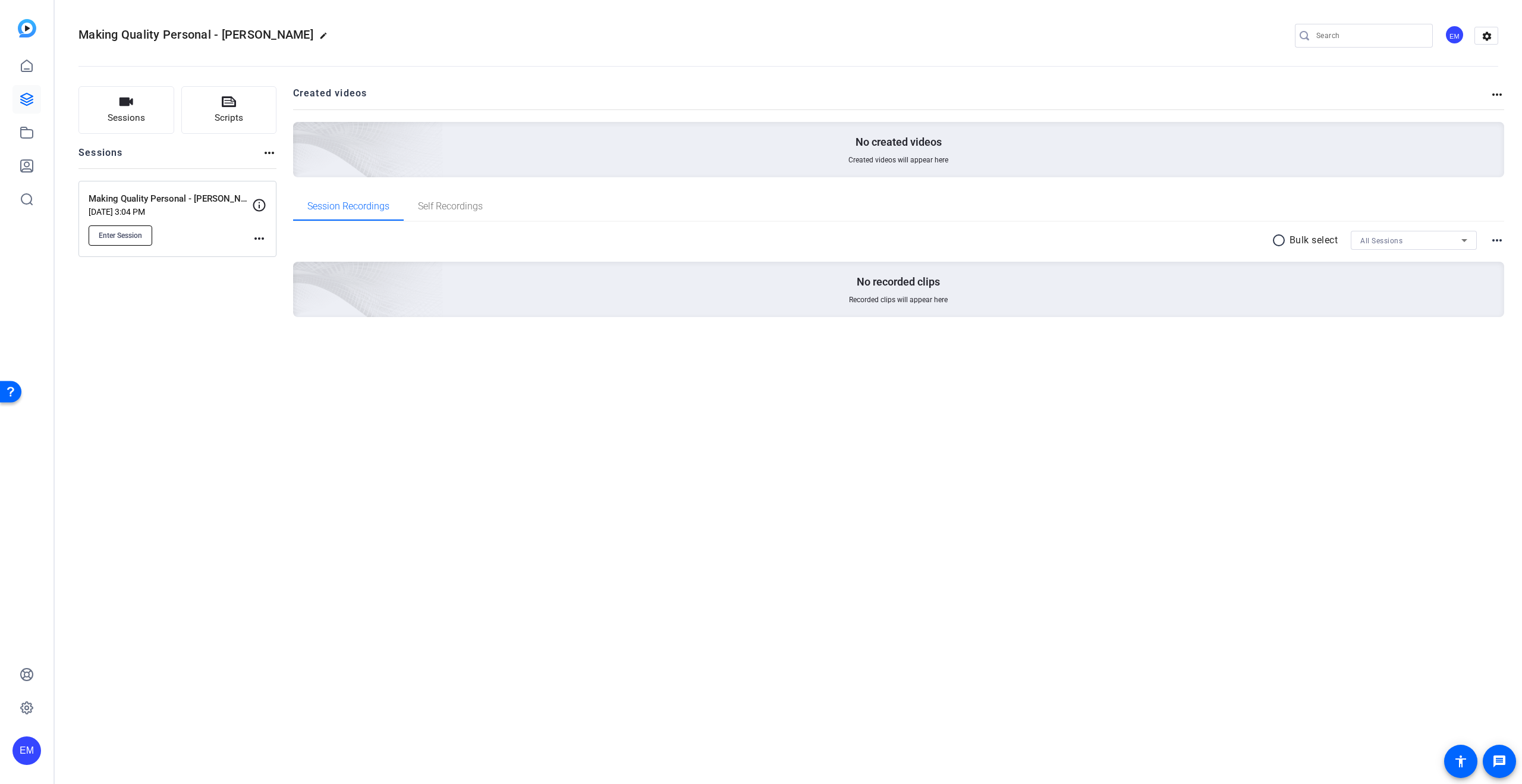
click at [122, 234] on span "Enter Session" at bounding box center [120, 235] width 43 height 10
click at [259, 234] on mat-icon "more_horiz" at bounding box center [260, 238] width 15 height 15
click at [285, 257] on span "Edit Session" at bounding box center [289, 256] width 54 height 15
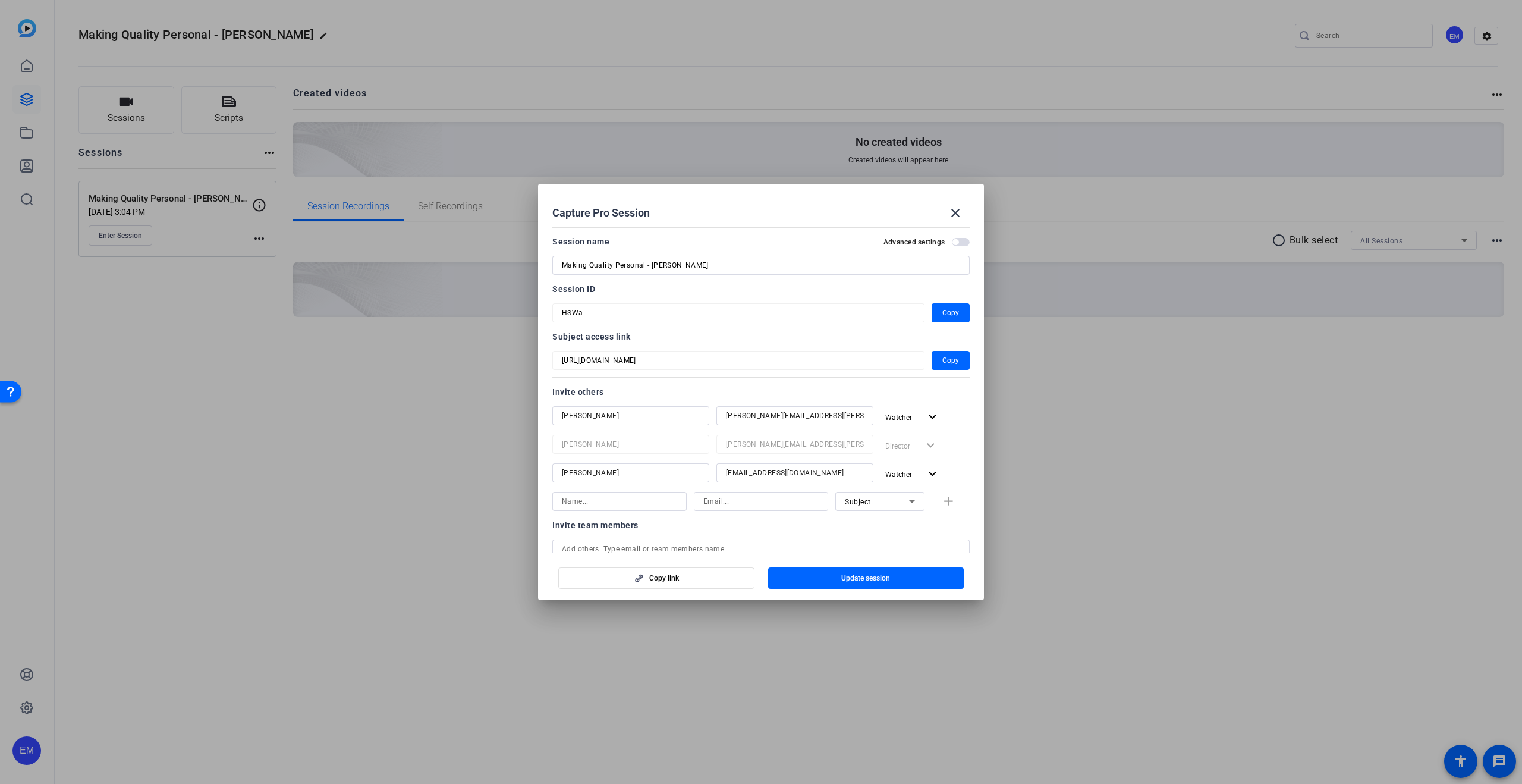
scroll to position [6, 0]
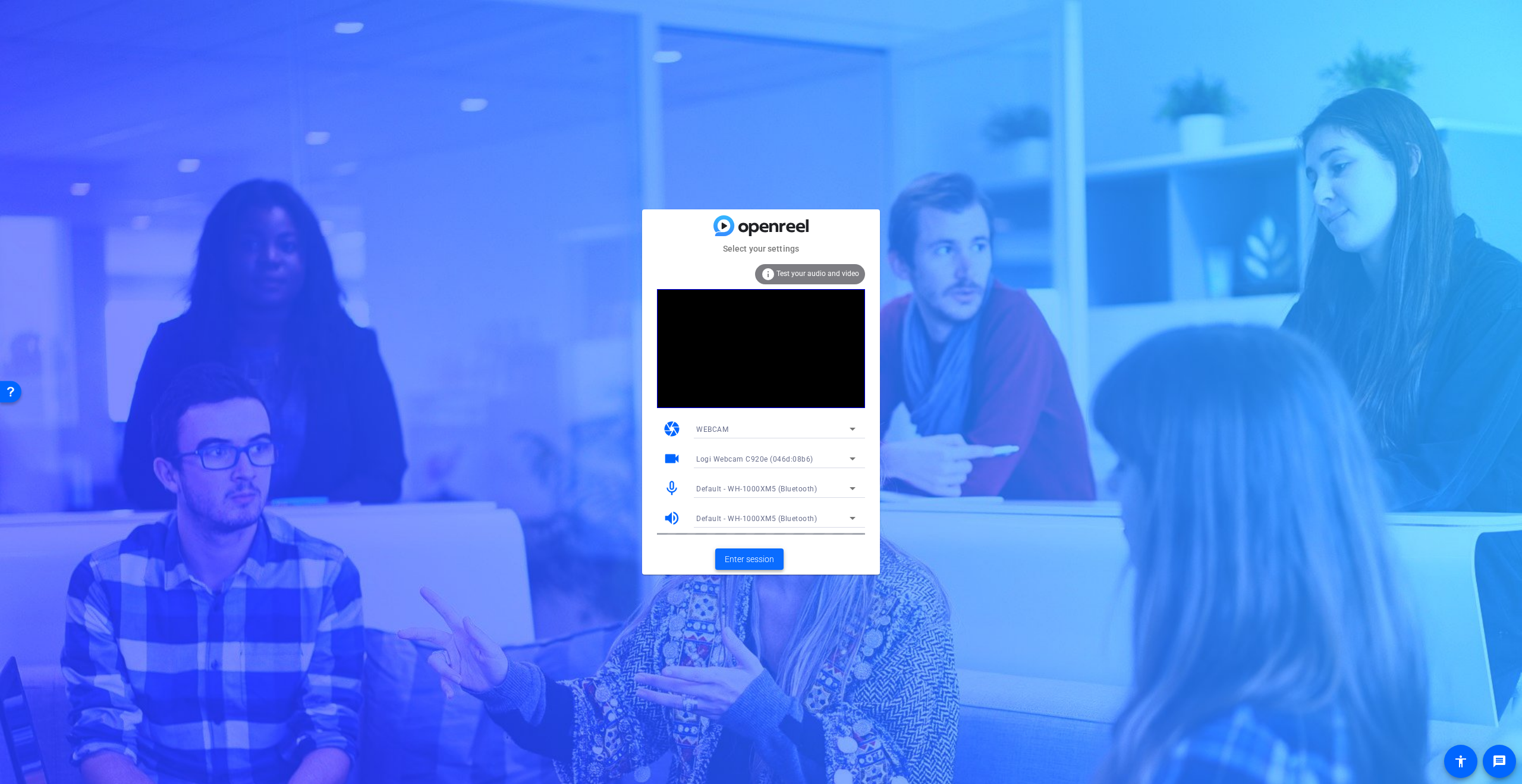
click at [753, 558] on span "Enter session" at bounding box center [749, 559] width 49 height 12
